Goal: Information Seeking & Learning: Understand process/instructions

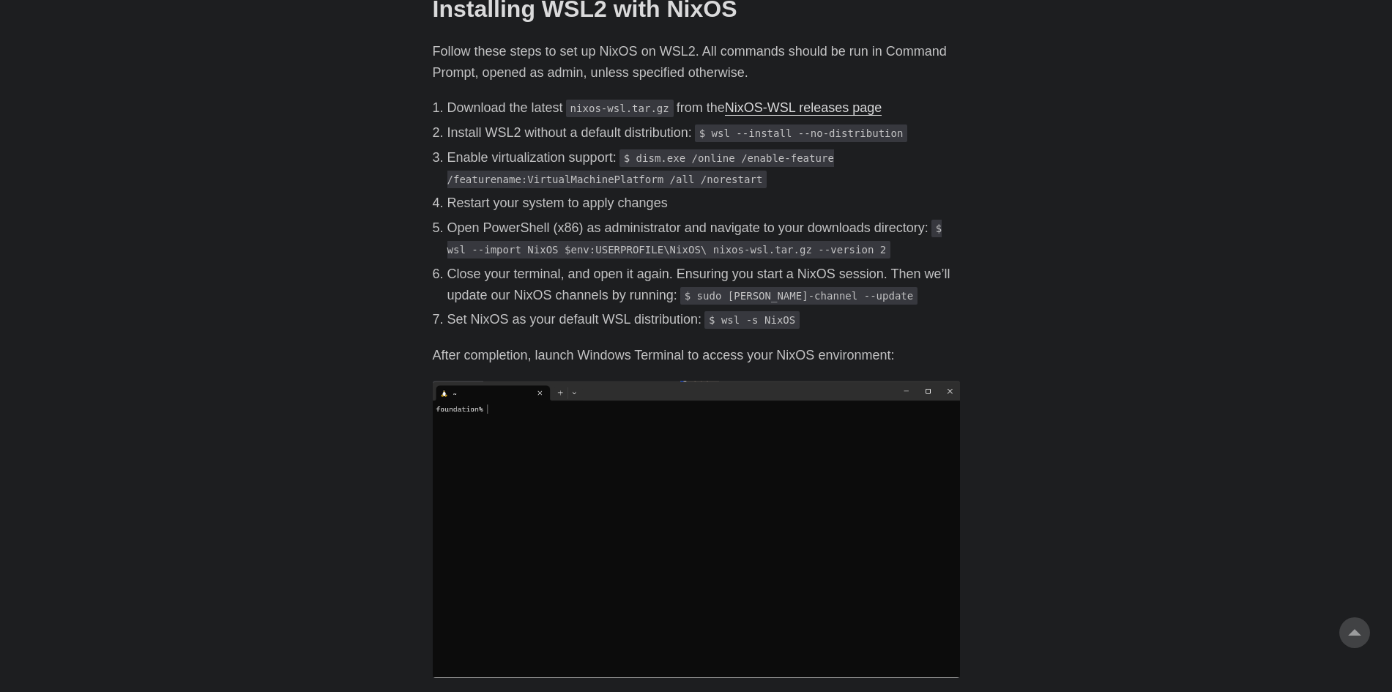
scroll to position [755, 0]
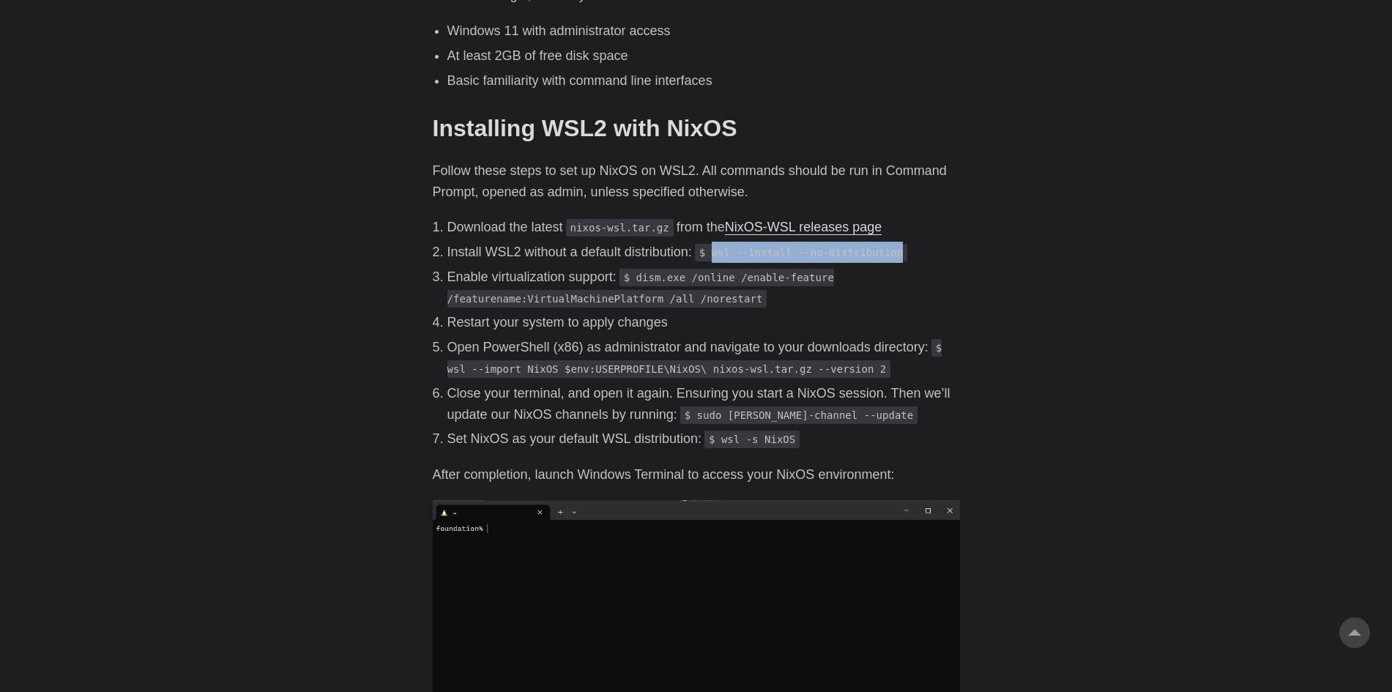
drag, startPoint x: 714, startPoint y: 232, endPoint x: 892, endPoint y: 236, distance: 178.0
click at [892, 244] on code "$ wsl --install --no-distribution" at bounding box center [801, 253] width 213 height 18
copy code "wsl --install --no-distribution"
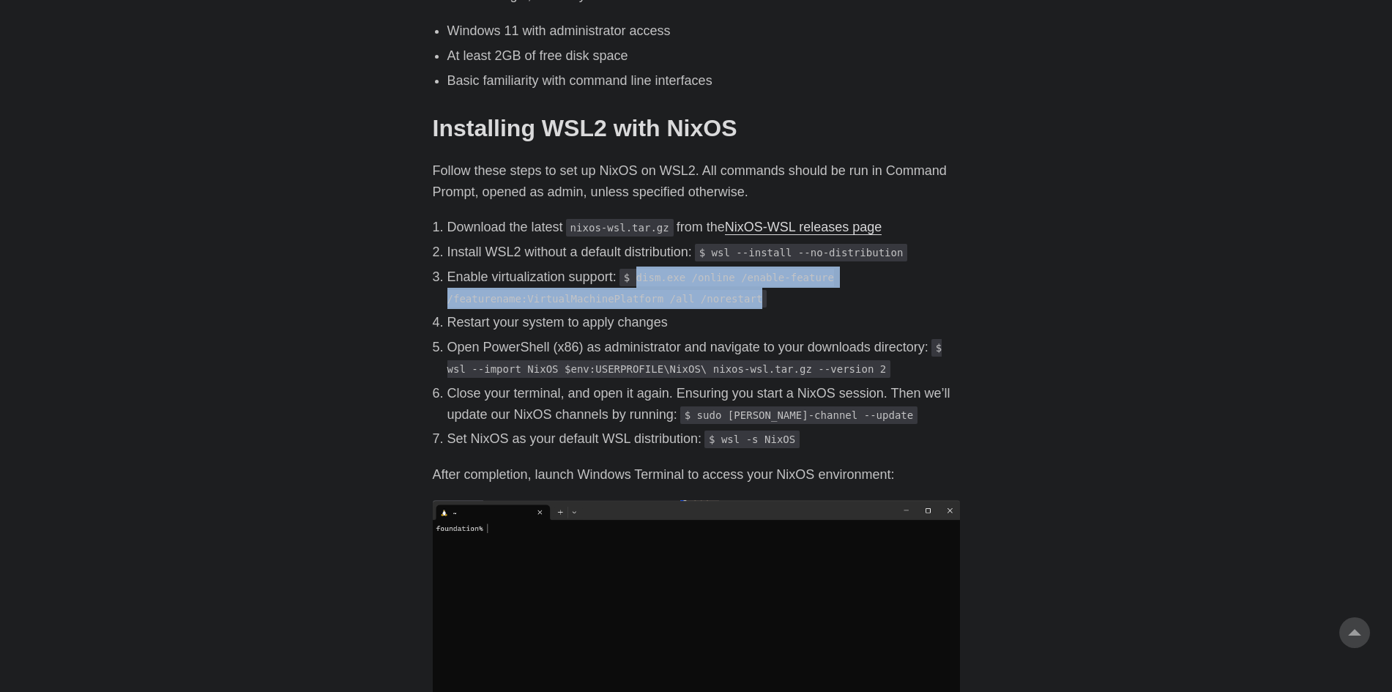
drag, startPoint x: 638, startPoint y: 257, endPoint x: 735, endPoint y: 275, distance: 99.1
click at [735, 275] on code "$ dism.exe /online /enable-feature /featurename:VirtualMachinePlatform /all /no…" at bounding box center [640, 288] width 387 height 39
copy code "dism.exe /online /enable-feature /featurename:VirtualMachinePlatform /all /nore…"
click at [728, 500] on img at bounding box center [696, 648] width 527 height 297
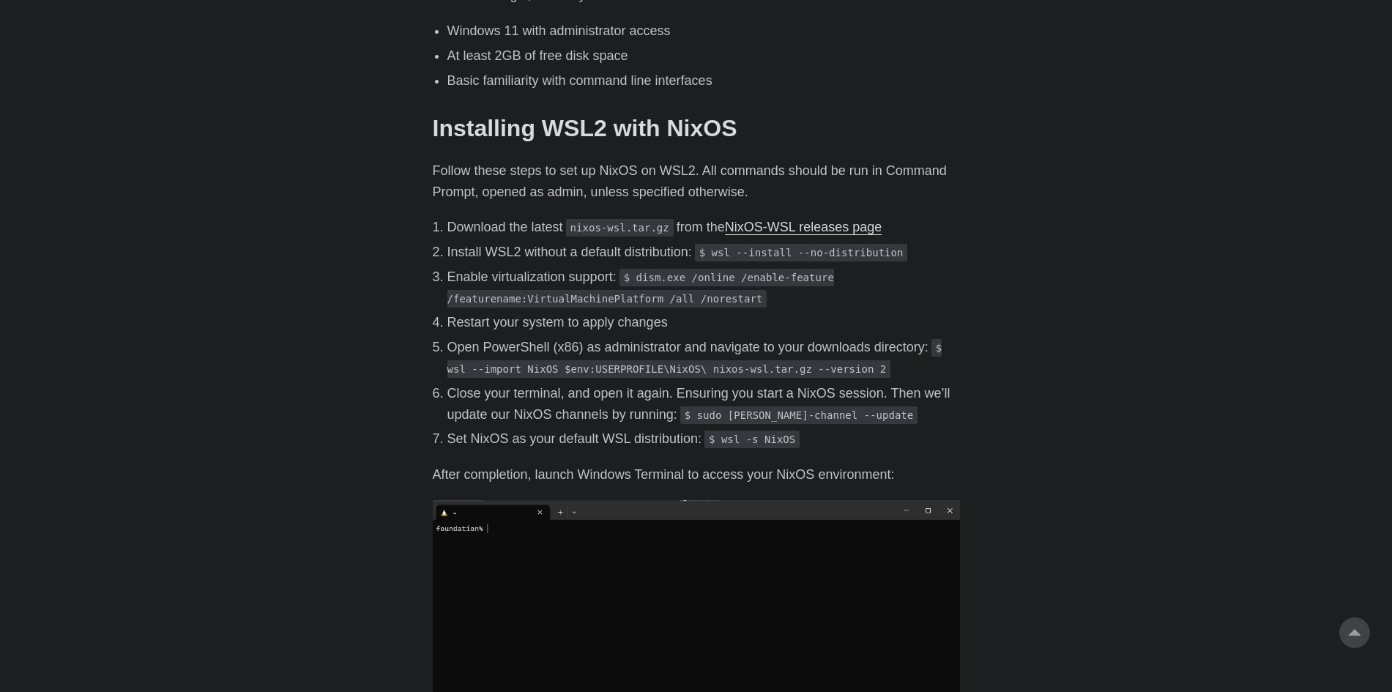
click at [454, 354] on code "$ wsl --import NixOS $env:USERPROFILE\NixOS\ nixos-wsl.tar.gz --version 2" at bounding box center [694, 358] width 495 height 39
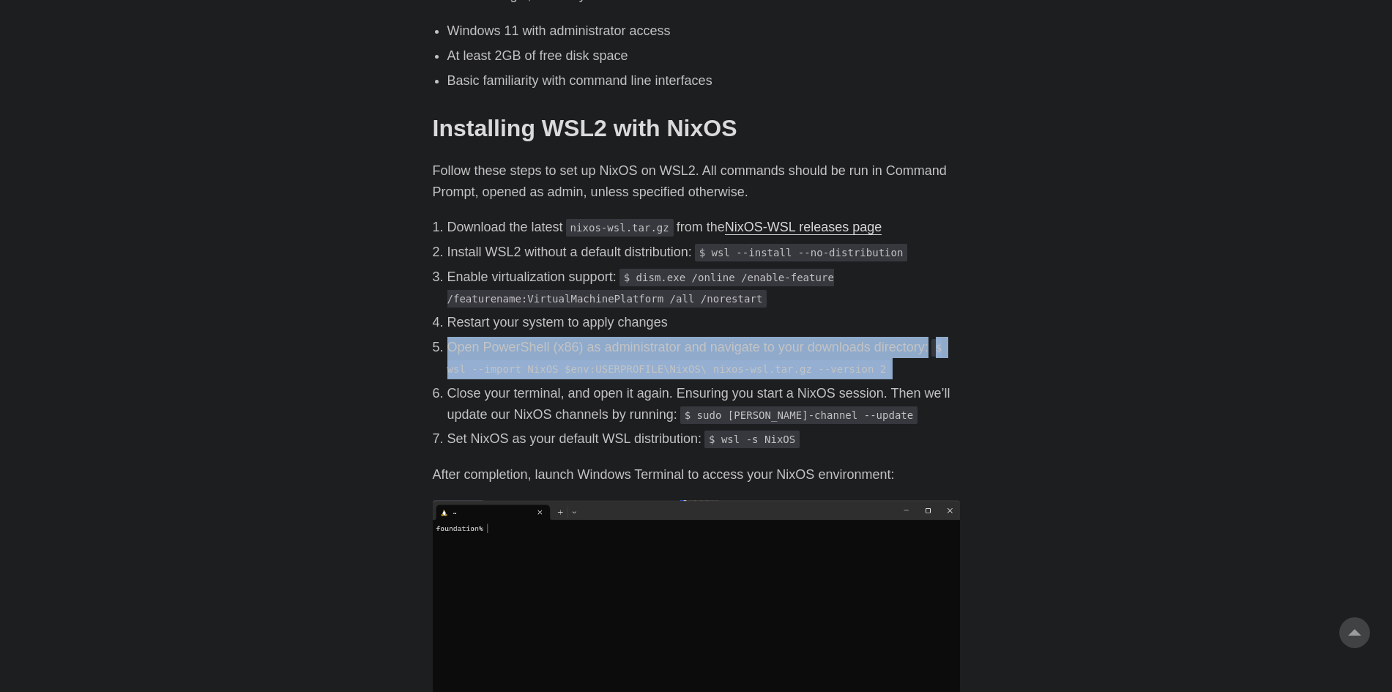
click at [454, 354] on code "$ wsl --import NixOS $env:USERPROFILE\NixOS\ nixos-wsl.tar.gz --version 2" at bounding box center [694, 358] width 495 height 39
click at [461, 350] on code "$ wsl --import NixOS $env:USERPROFILE\NixOS\ nixos-wsl.tar.gz --version 2" at bounding box center [694, 358] width 495 height 39
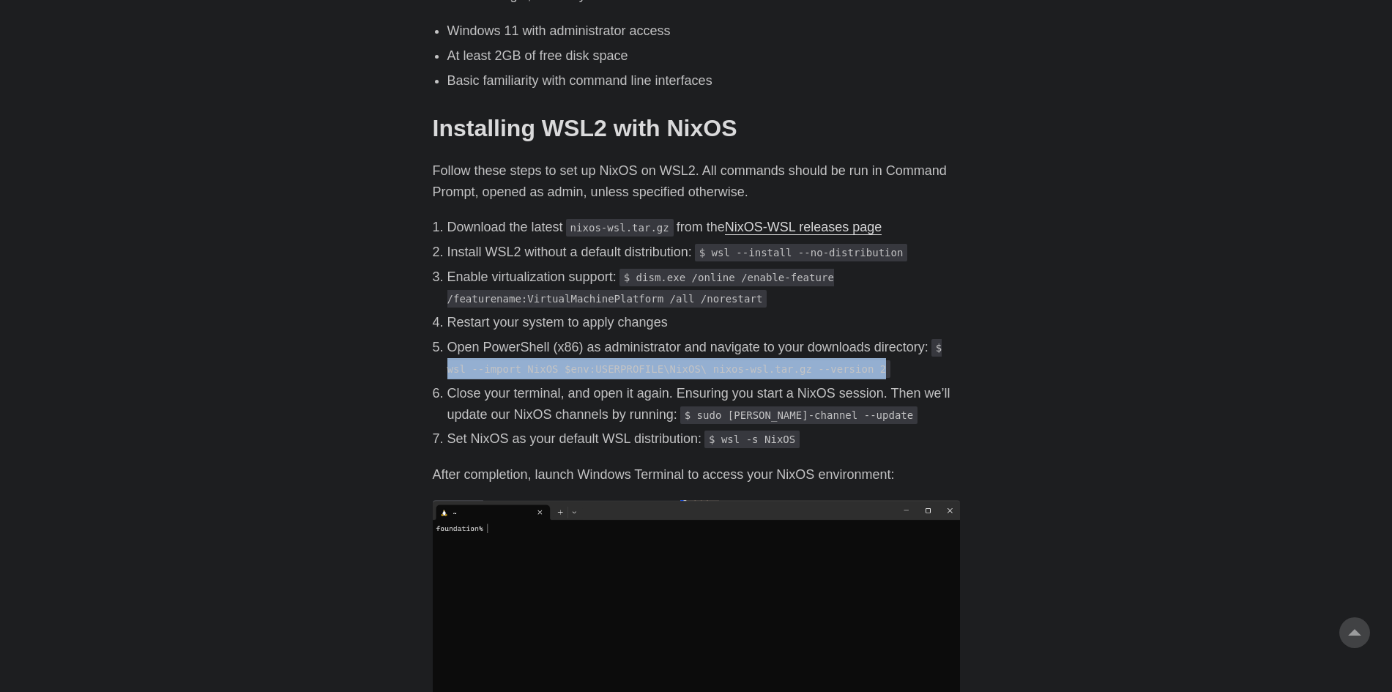
drag, startPoint x: 448, startPoint y: 349, endPoint x: 847, endPoint y: 345, distance: 399.0
click at [847, 345] on code "$ wsl --import NixOS $env:USERPROFILE\NixOS\ nixos-wsl.tar.gz --version 2" at bounding box center [694, 358] width 495 height 39
copy code "wsl --import NixOS $env:USERPROFILE\NixOS\ nixos-wsl.tar.gz --version 2"
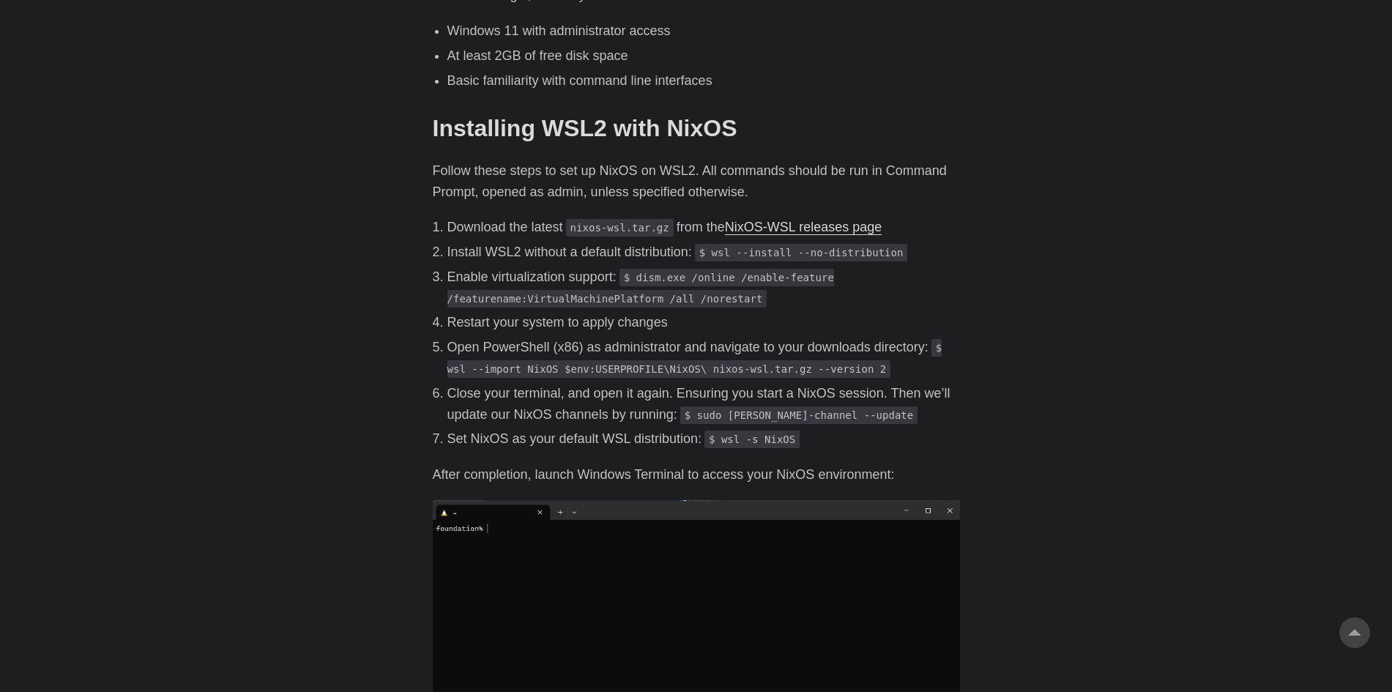
click at [838, 337] on p "Open PowerShell (x86) as administrator and navigate to your downloads directory…" at bounding box center [703, 358] width 513 height 42
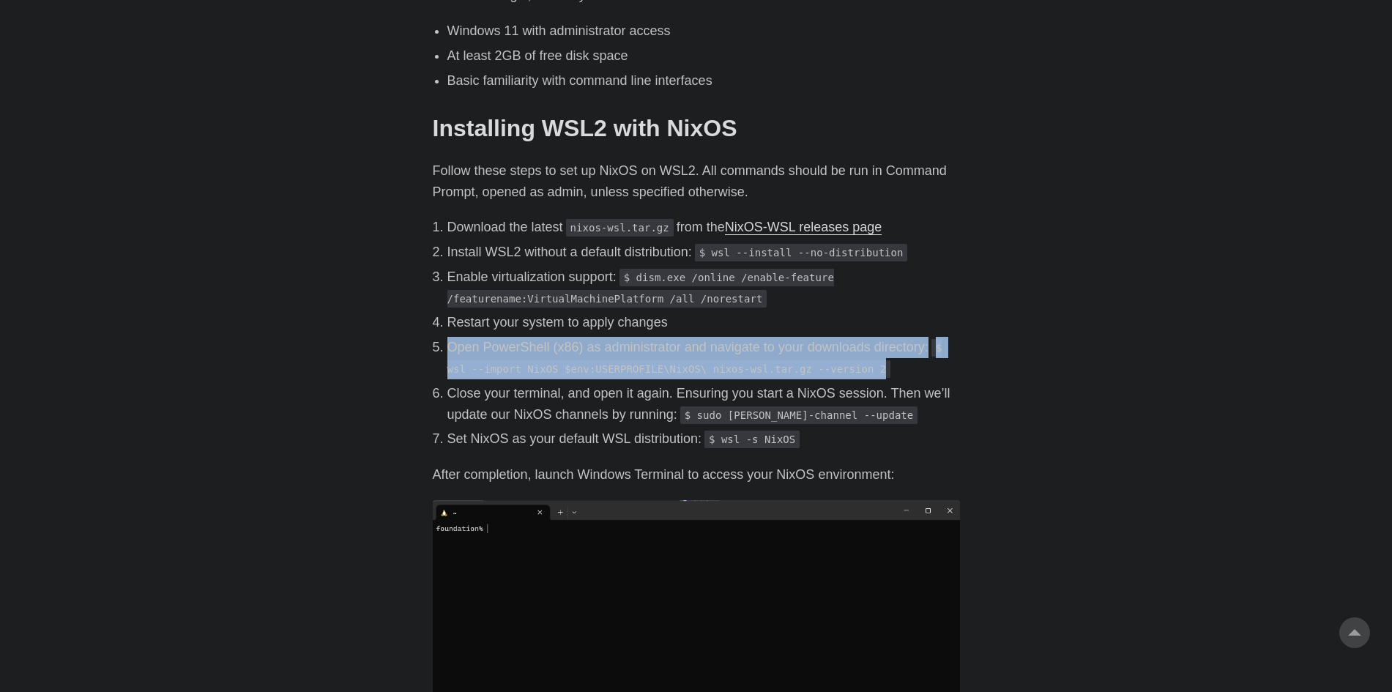
drag, startPoint x: 435, startPoint y: 323, endPoint x: 860, endPoint y: 354, distance: 426.5
click at [860, 354] on li "Open PowerShell (x86) as administrator and navigate to your downloads directory…" at bounding box center [703, 358] width 513 height 42
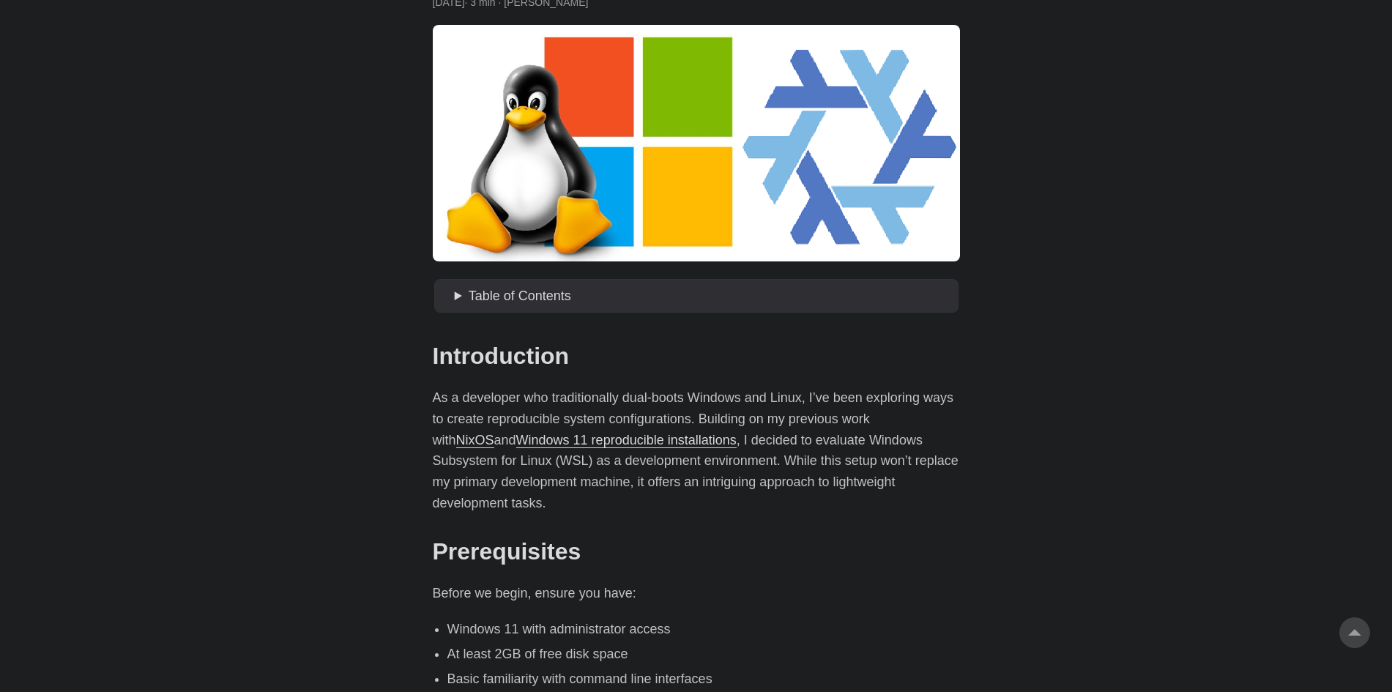
scroll to position [0, 0]
